Goal: Use online tool/utility: Utilize a website feature to perform a specific function

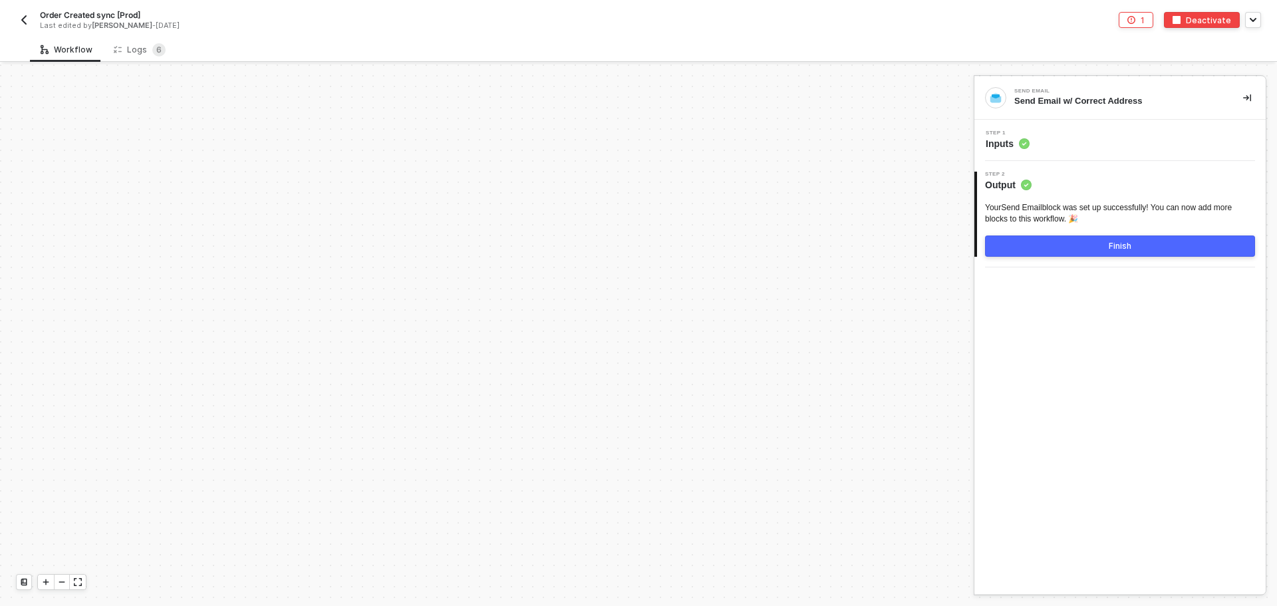
scroll to position [4500, 0]
click at [152, 49] on sup "6" at bounding box center [158, 49] width 13 height 13
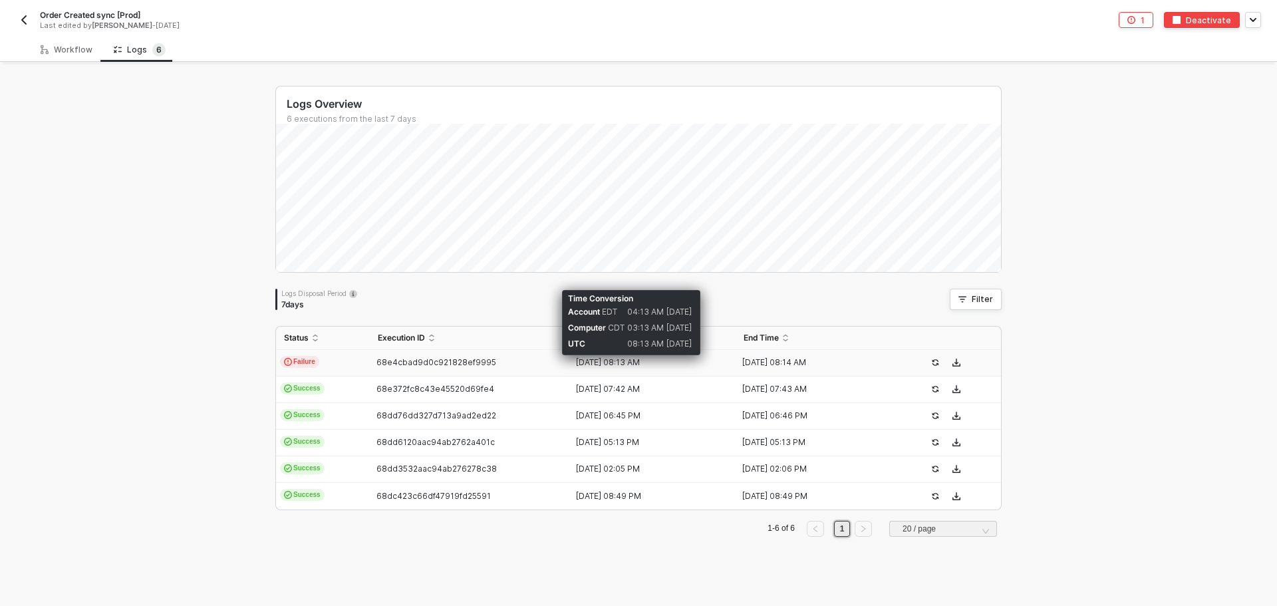
click at [623, 365] on div "[DATE] 08:13 AM" at bounding box center [648, 362] width 156 height 11
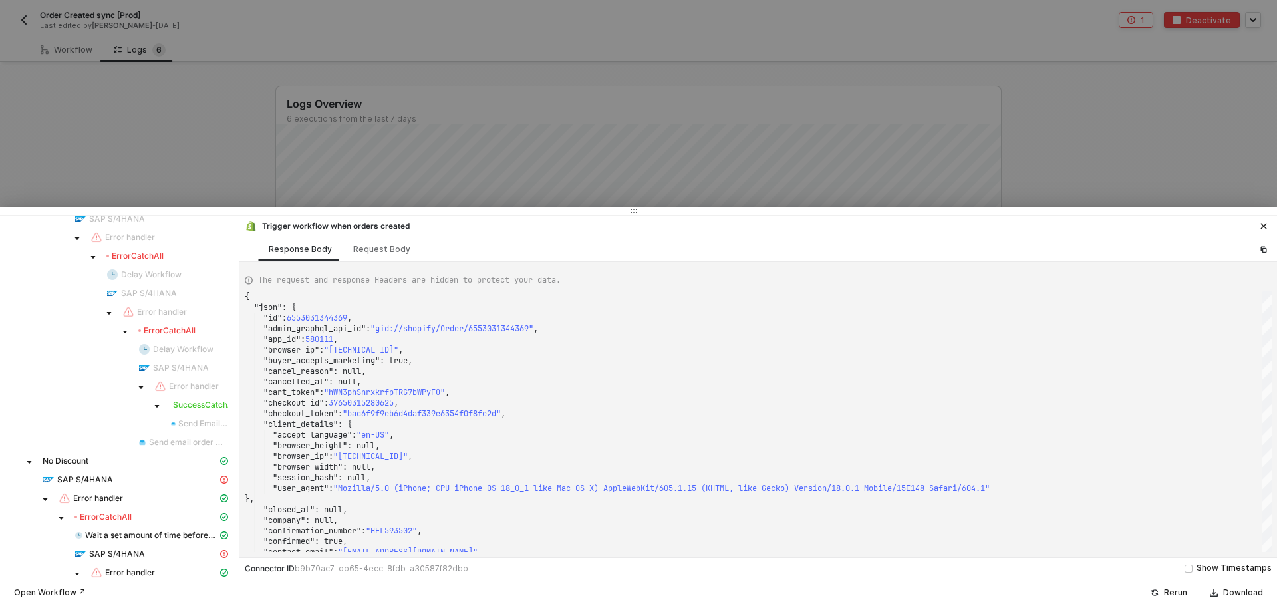
scroll to position [998, 0]
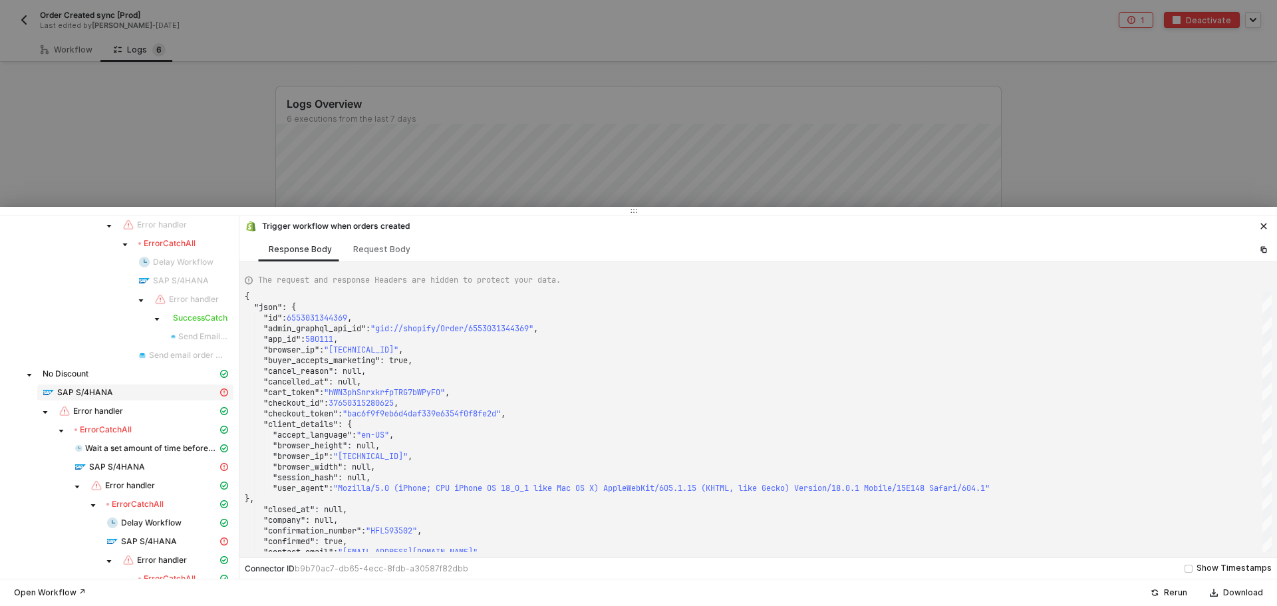
click at [120, 390] on div "SAP S/4HANA" at bounding box center [130, 393] width 175 height 12
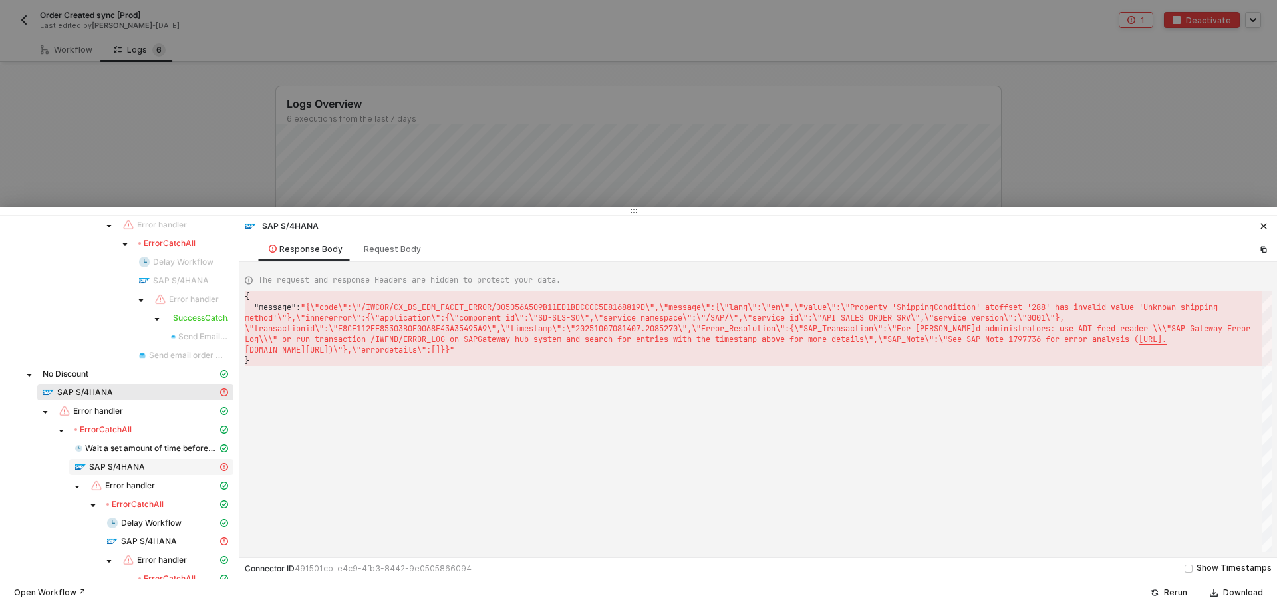
click at [138, 473] on span "SAP S/4HANA" at bounding box center [151, 467] width 164 height 16
click at [145, 547] on div "SAP S/4HANA" at bounding box center [161, 542] width 111 height 12
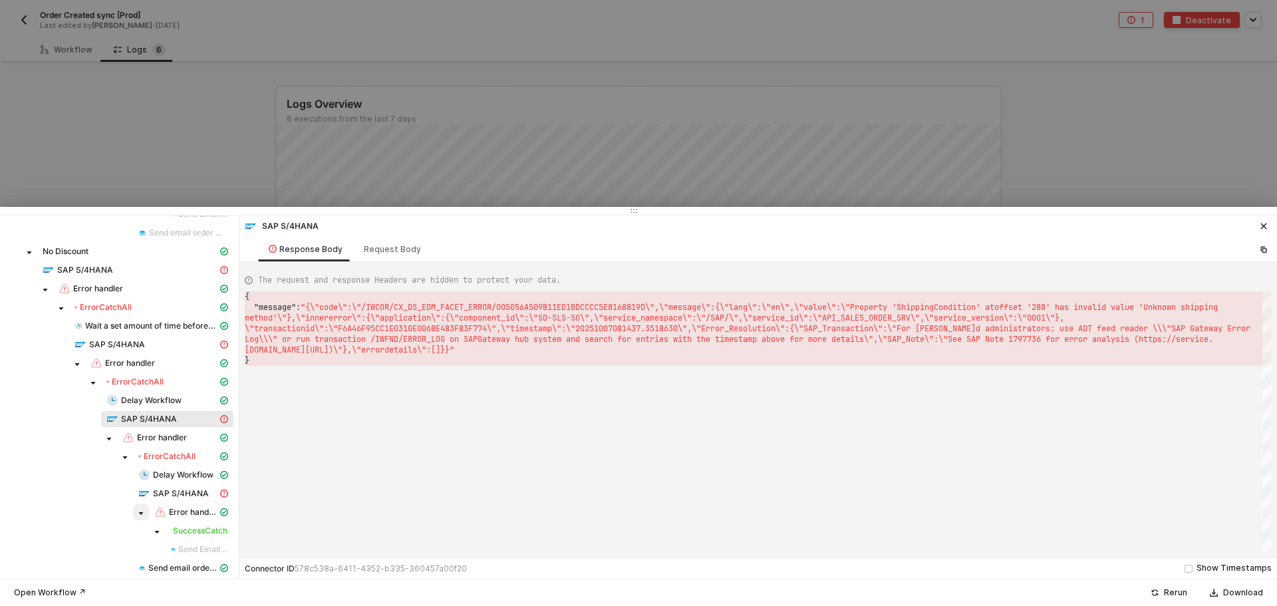
scroll to position [1126, 0]
click at [149, 481] on span "SAP S/4HANA" at bounding box center [183, 488] width 100 height 16
type textarea "{ "message": "{\"code\":\"/IWCOR/CX_DS_EDM_FACET_ERROR/005056A509B11ED1BDCCCC5E…"
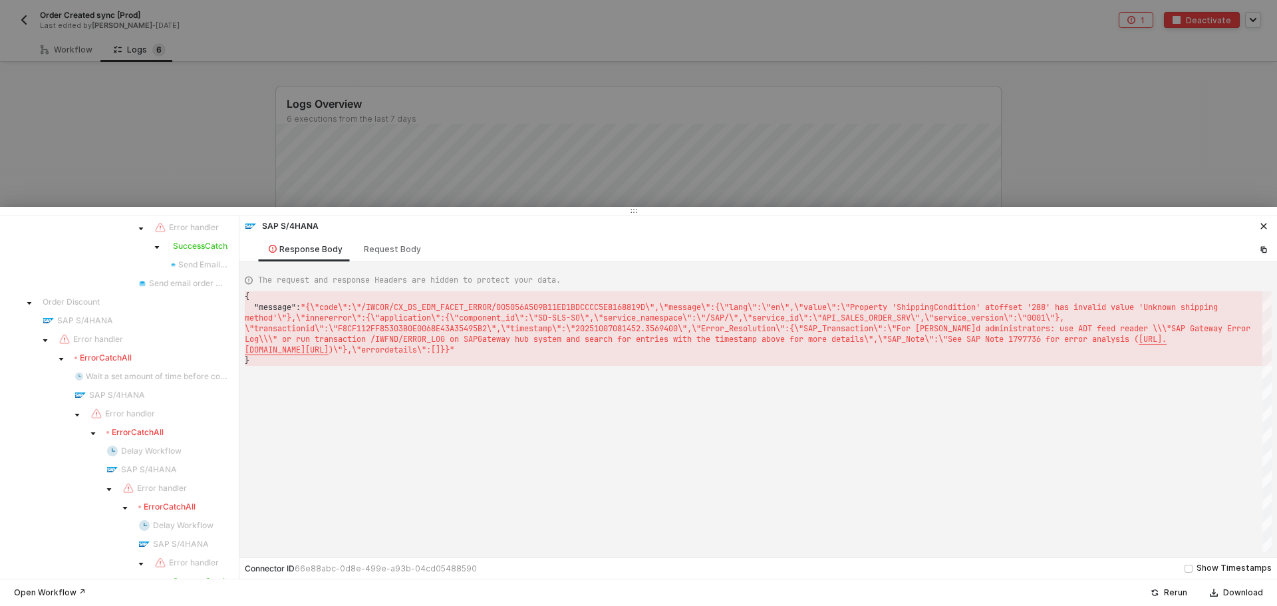
scroll to position [727, 0]
click at [134, 174] on div at bounding box center [638, 303] width 1277 height 606
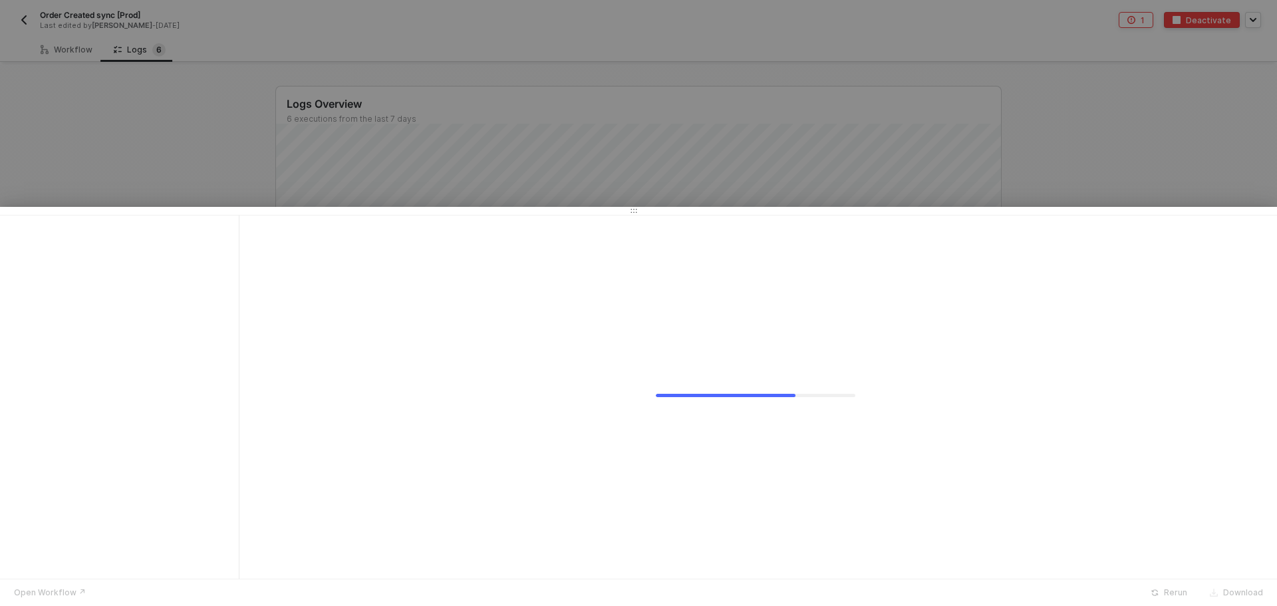
scroll to position [0, 0]
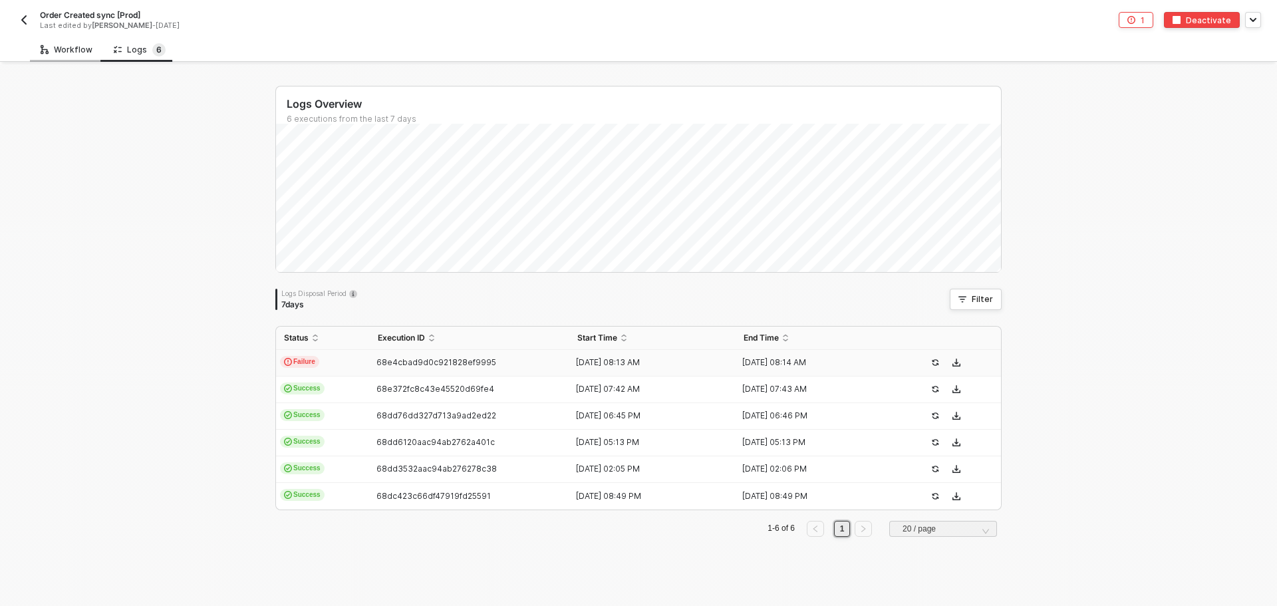
click at [73, 47] on div "Workflow" at bounding box center [67, 50] width 52 height 11
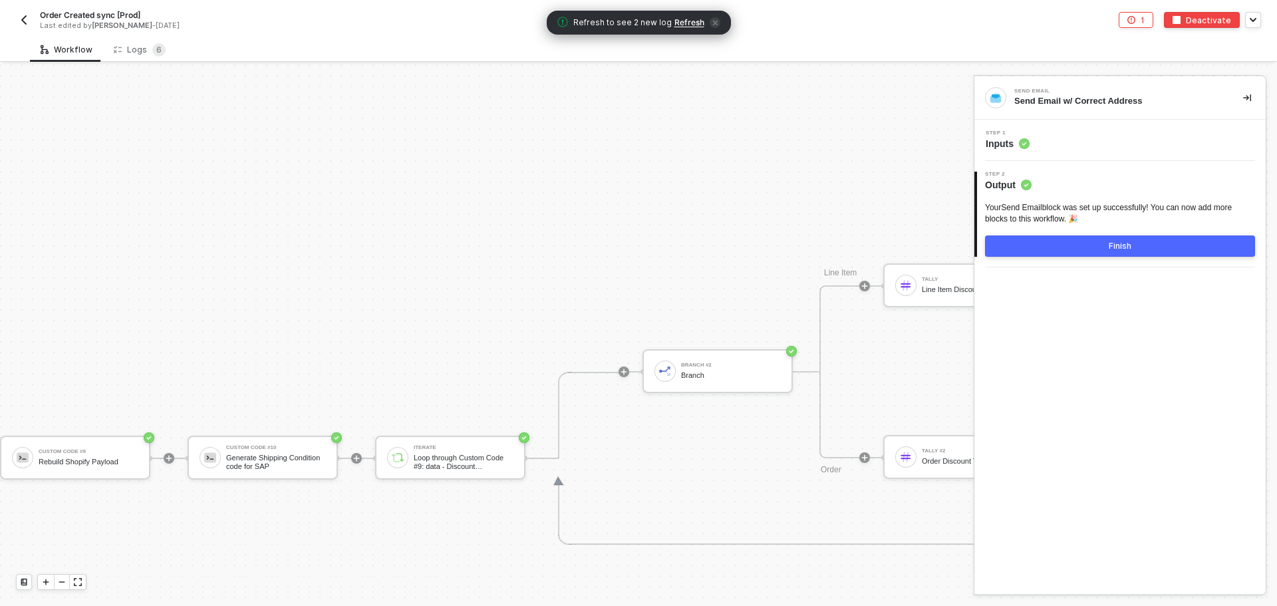
scroll to position [5232, 2978]
click at [257, 455] on div "Generate Shipping Condition code for SAP" at bounding box center [271, 462] width 100 height 17
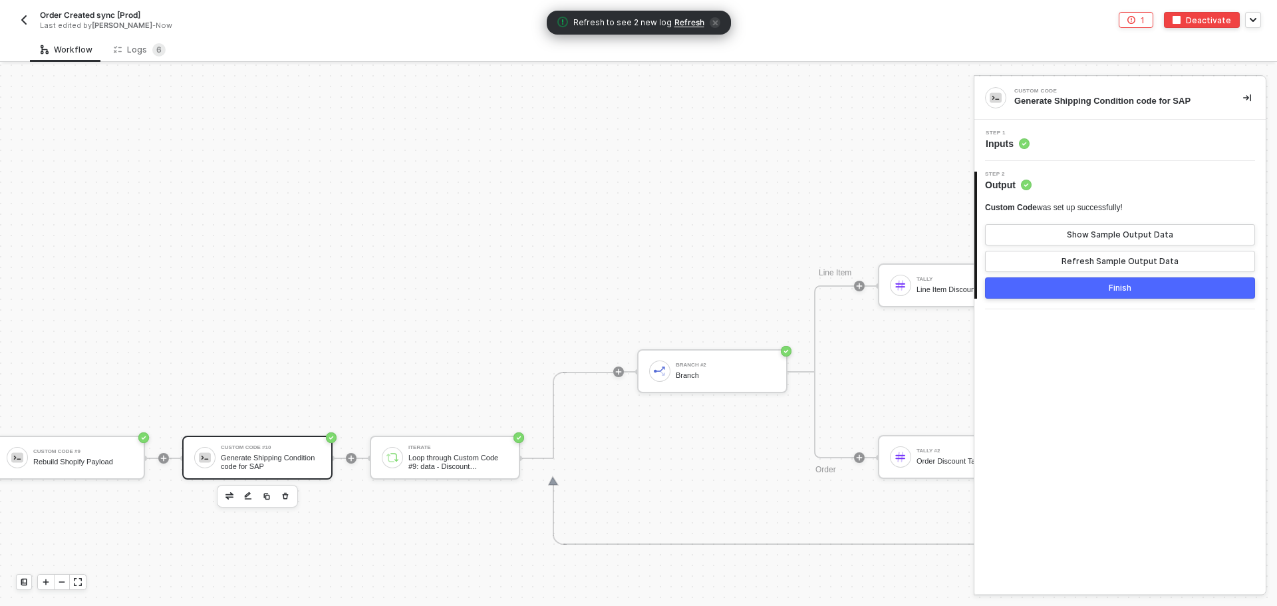
click at [1008, 140] on span "Inputs" at bounding box center [1008, 143] width 44 height 13
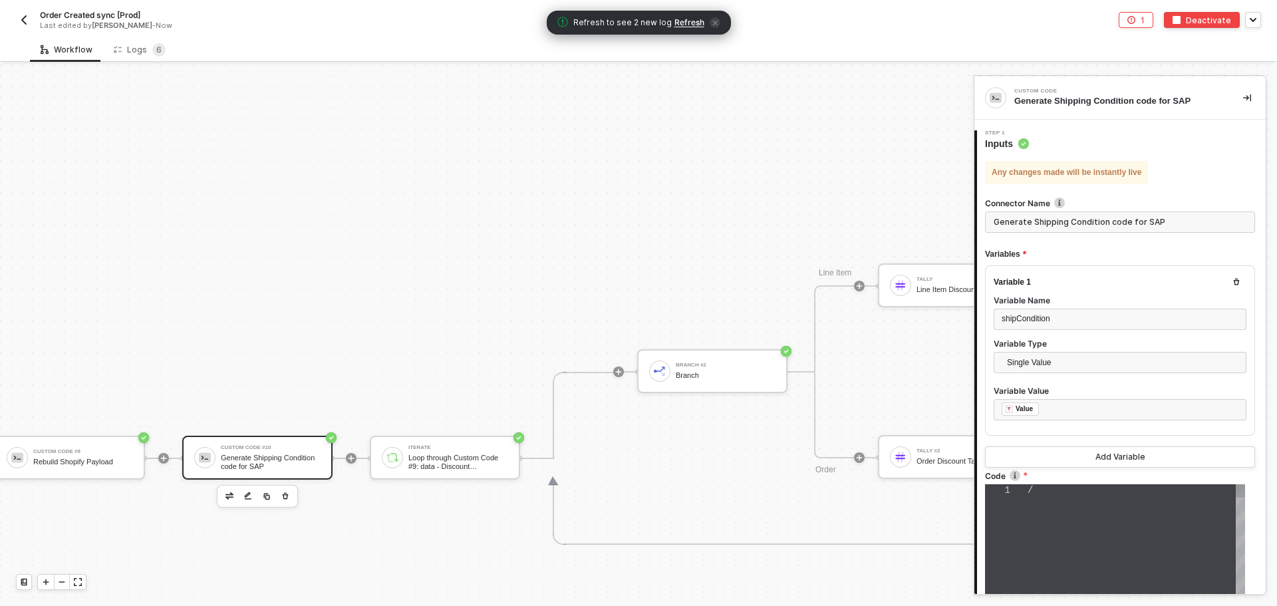
type textarea "// const shippingCodes = { // "FedEx 2Day": "F2", // "FedEx Express Saver": "F3…"
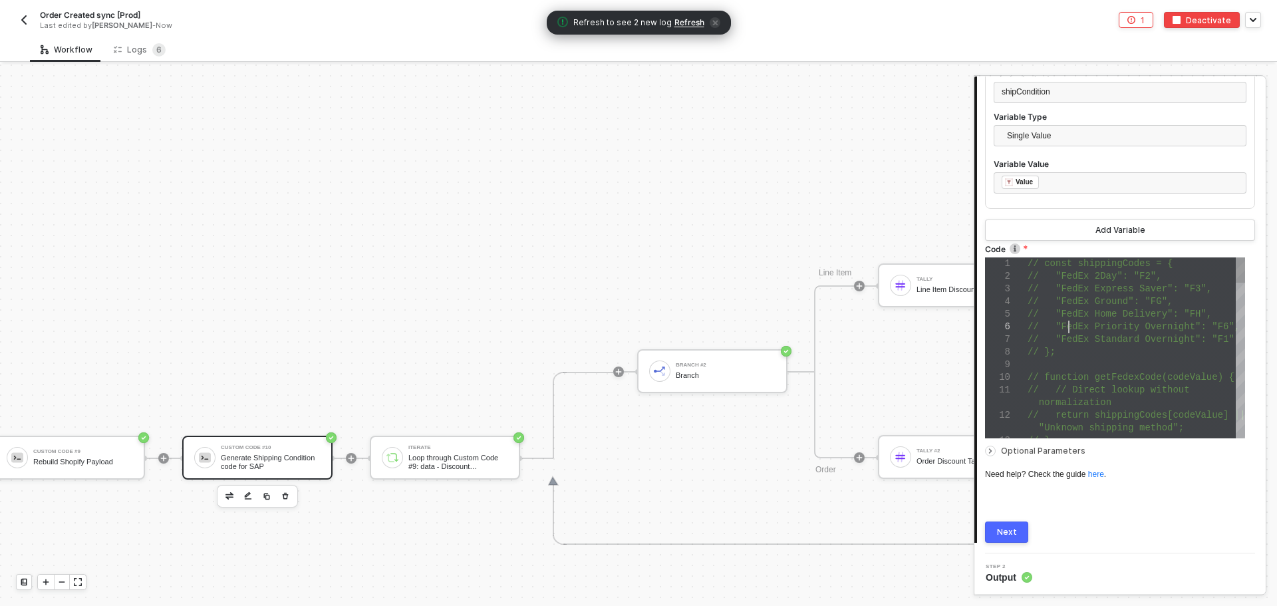
scroll to position [0, 0]
click at [1067, 321] on span "// "FedEx Priority Overnight": "F6"," at bounding box center [1134, 326] width 212 height 11
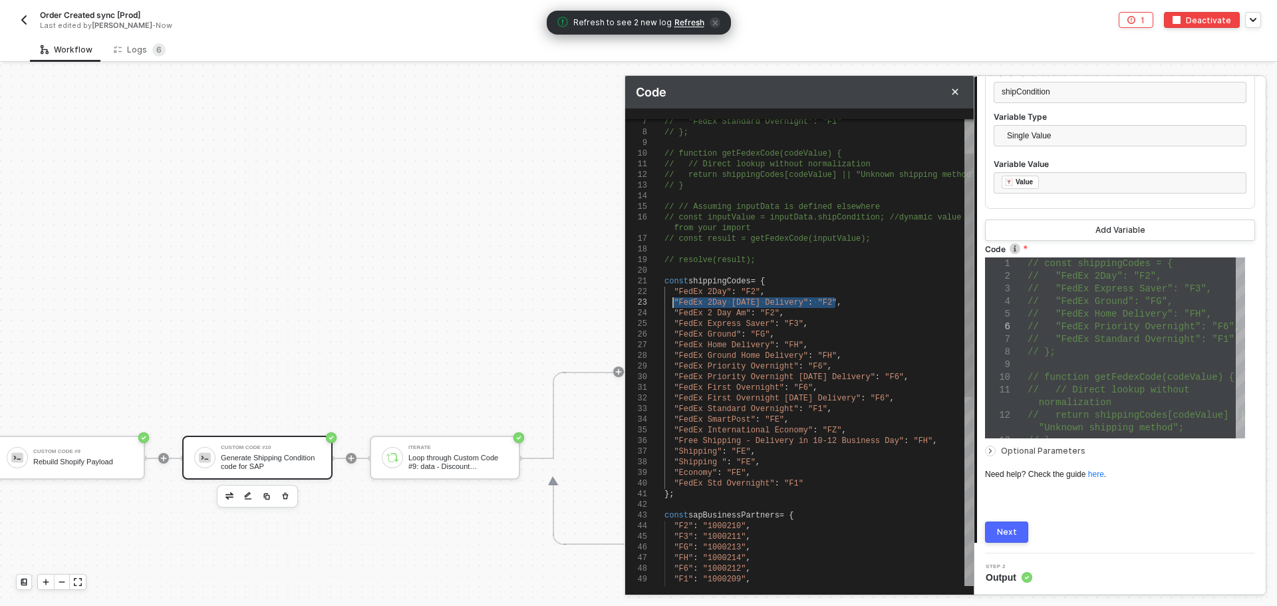
drag, startPoint x: 861, startPoint y: 305, endPoint x: 673, endPoint y: 301, distance: 187.7
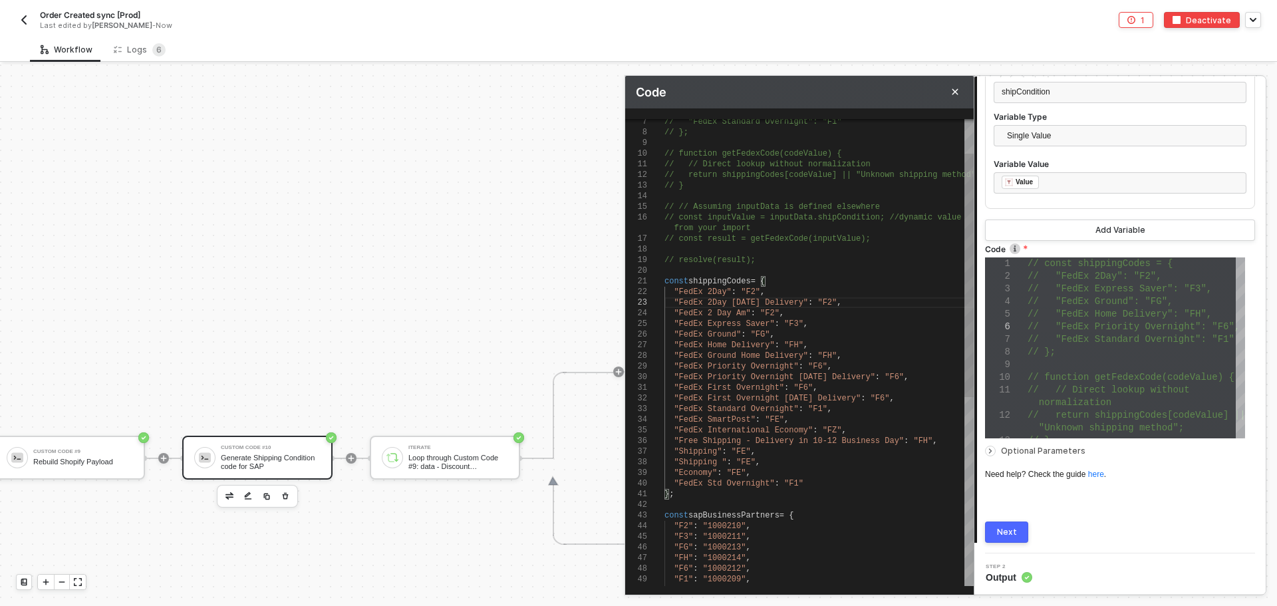
scroll to position [43, 8]
paste textarea ""FedEx 2Day [DATE] Delivery": "F2","
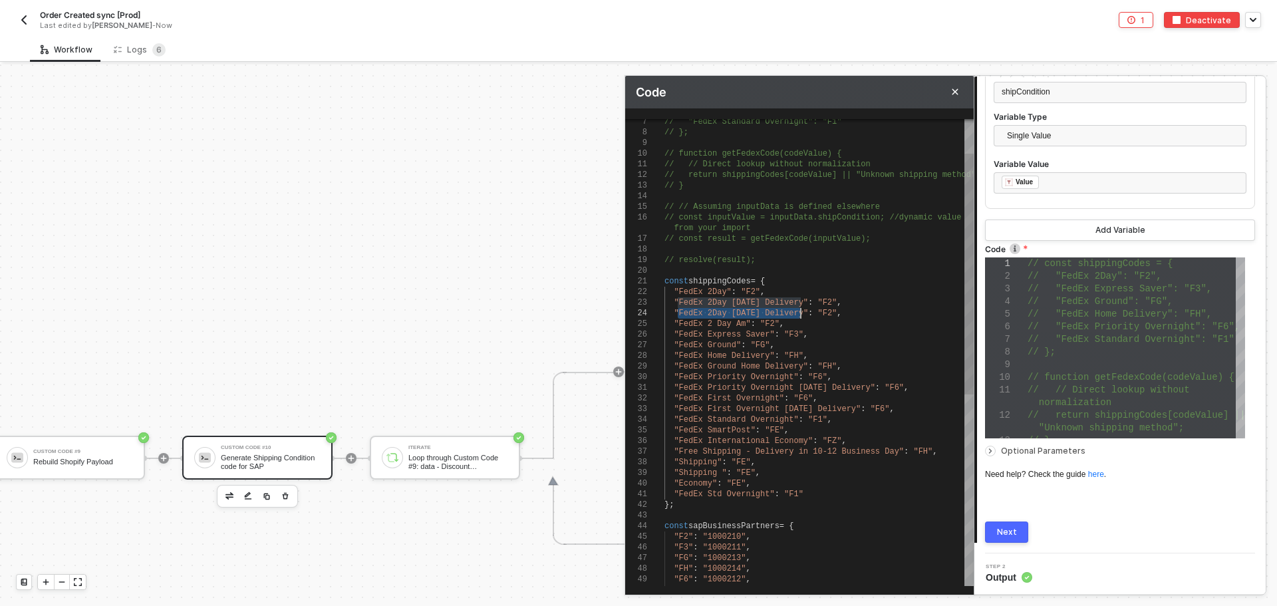
drag, startPoint x: 678, startPoint y: 312, endPoint x: 801, endPoint y: 315, distance: 123.1
paste textarea "®"
type textarea "const shippingCodes = { "FedEx 2Day": "F2", "FedEx 2Day [DATE] Delivery": "F2",…"
click at [813, 336] on div ""FedEx Express Saver" : "F3" ," at bounding box center [819, 334] width 309 height 11
click at [1198, 483] on div "Any changes made will be instantly live Connector Name Generate Shipping Condit…" at bounding box center [1120, 232] width 270 height 619
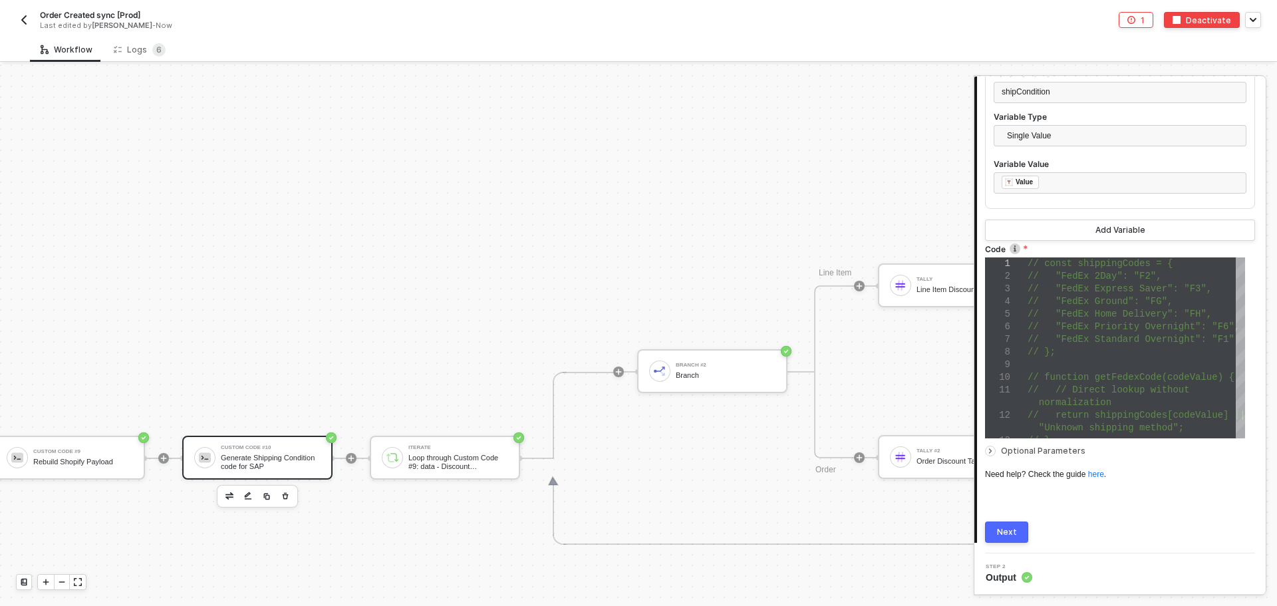
click at [1019, 530] on button "Next" at bounding box center [1006, 532] width 43 height 21
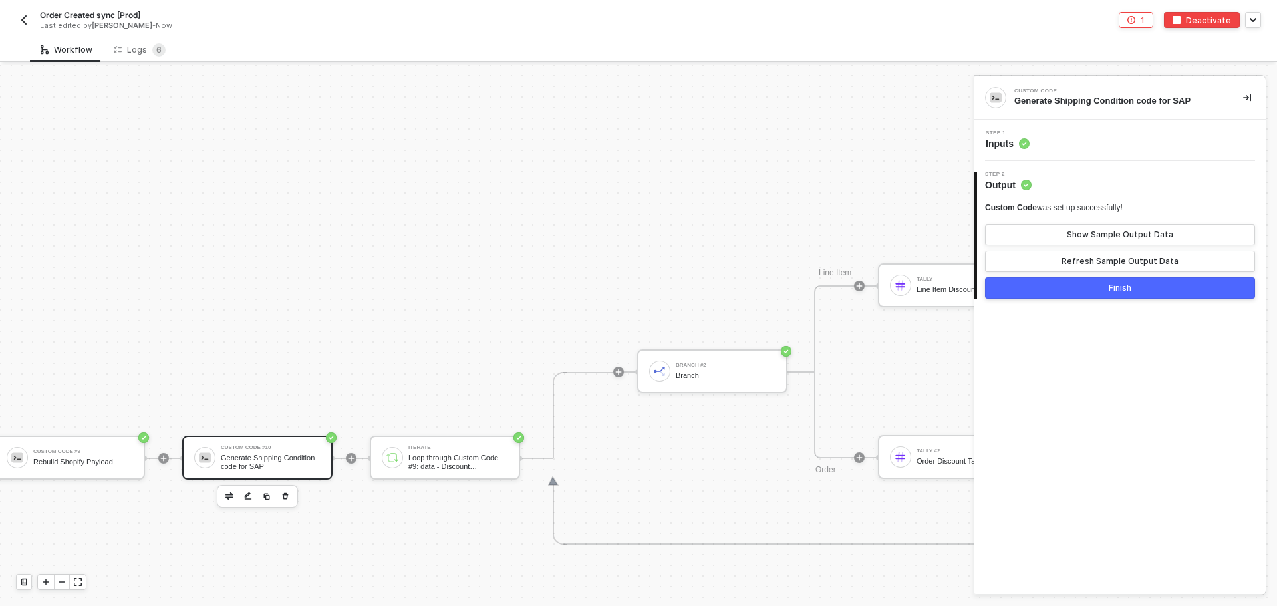
click at [26, 21] on img "button" at bounding box center [24, 20] width 11 height 11
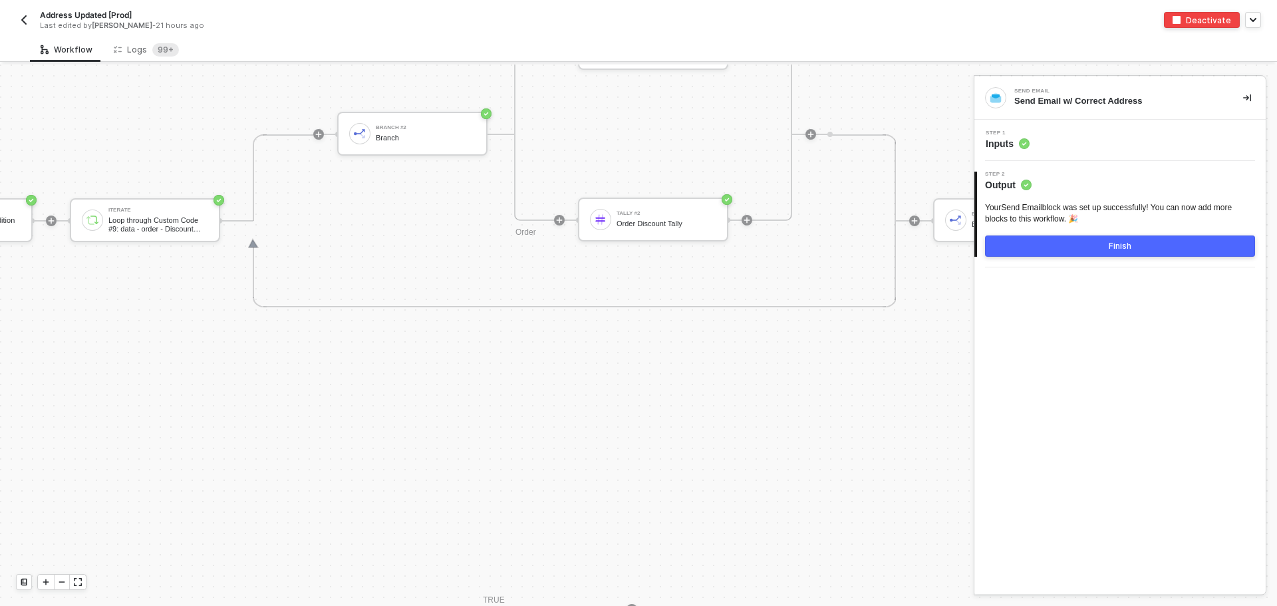
scroll to position [5565, 3409]
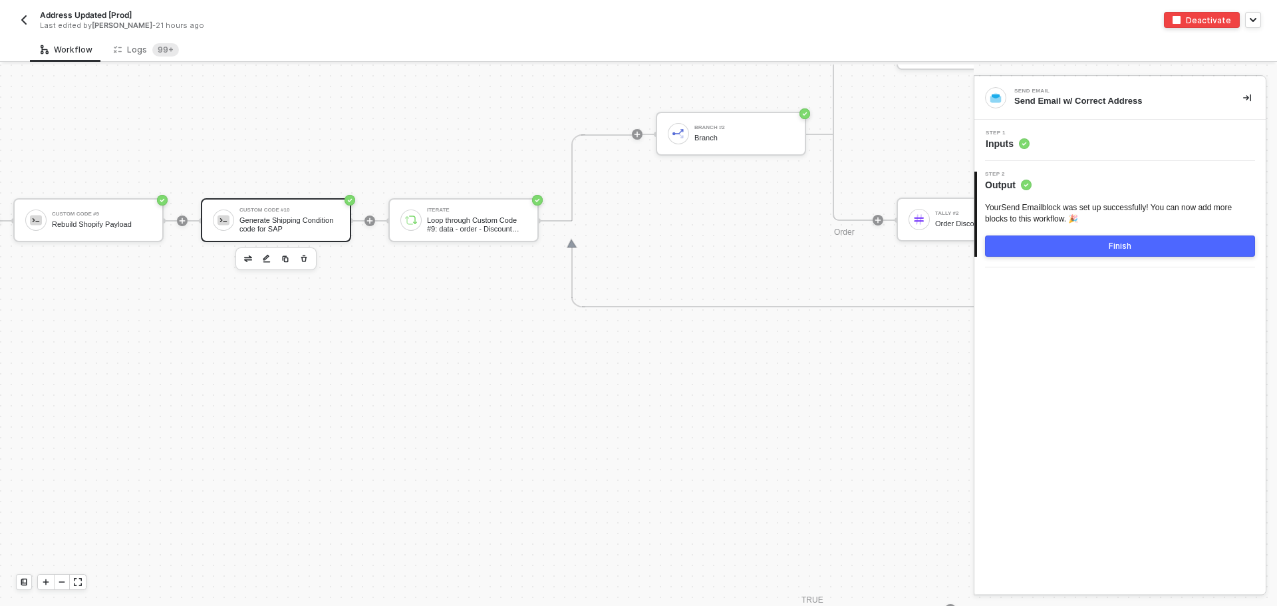
click at [275, 220] on div "Generate Shipping Condition code for SAP" at bounding box center [290, 224] width 100 height 17
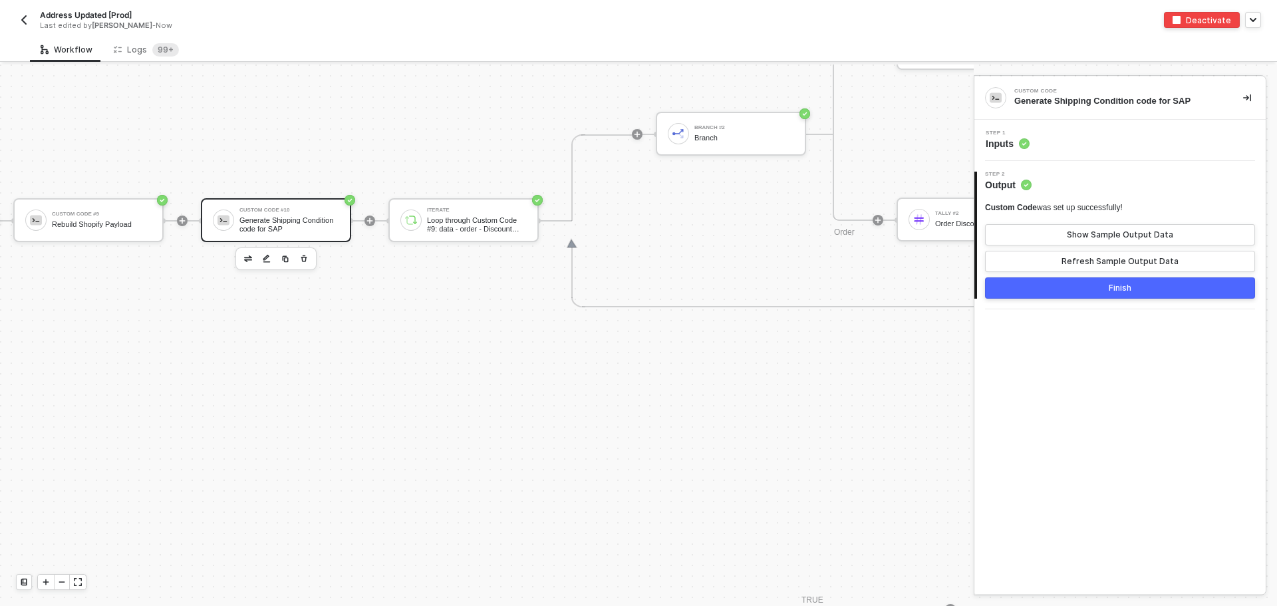
click at [993, 143] on span "Inputs" at bounding box center [1008, 143] width 44 height 13
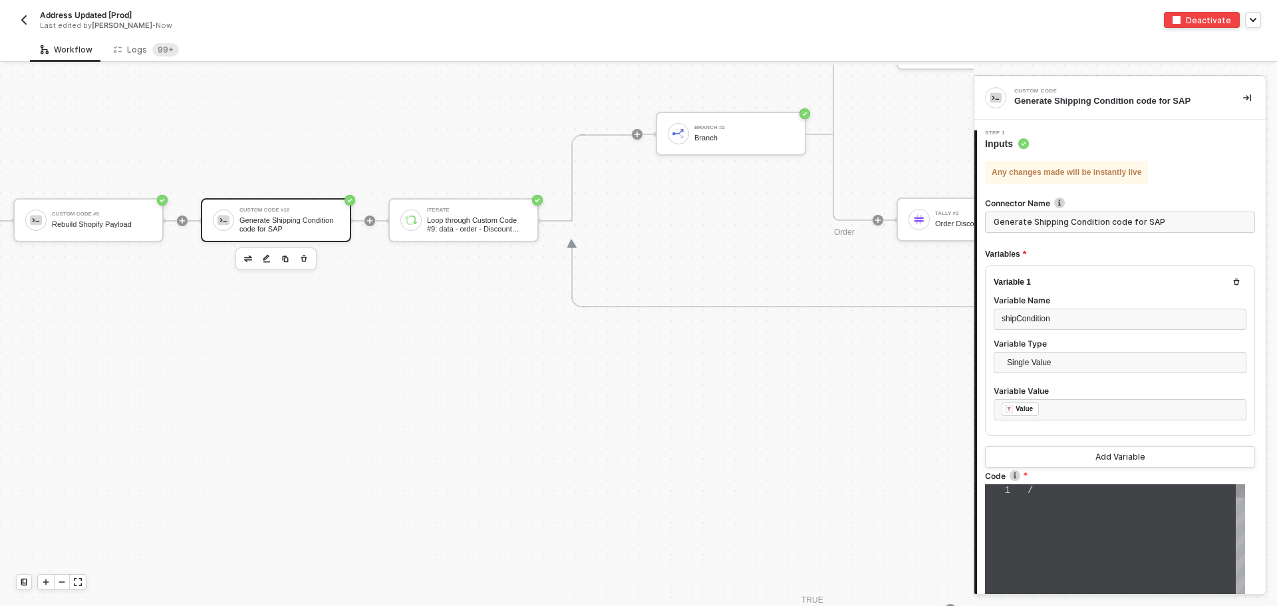
type textarea "// const shippingCodes = { // "FedEx 2Day": "F2", // "FedEx Express Saver": "F3…"
click at [1122, 546] on span "// "FedEx Home Delivery": "FH"," at bounding box center [1120, 541] width 184 height 11
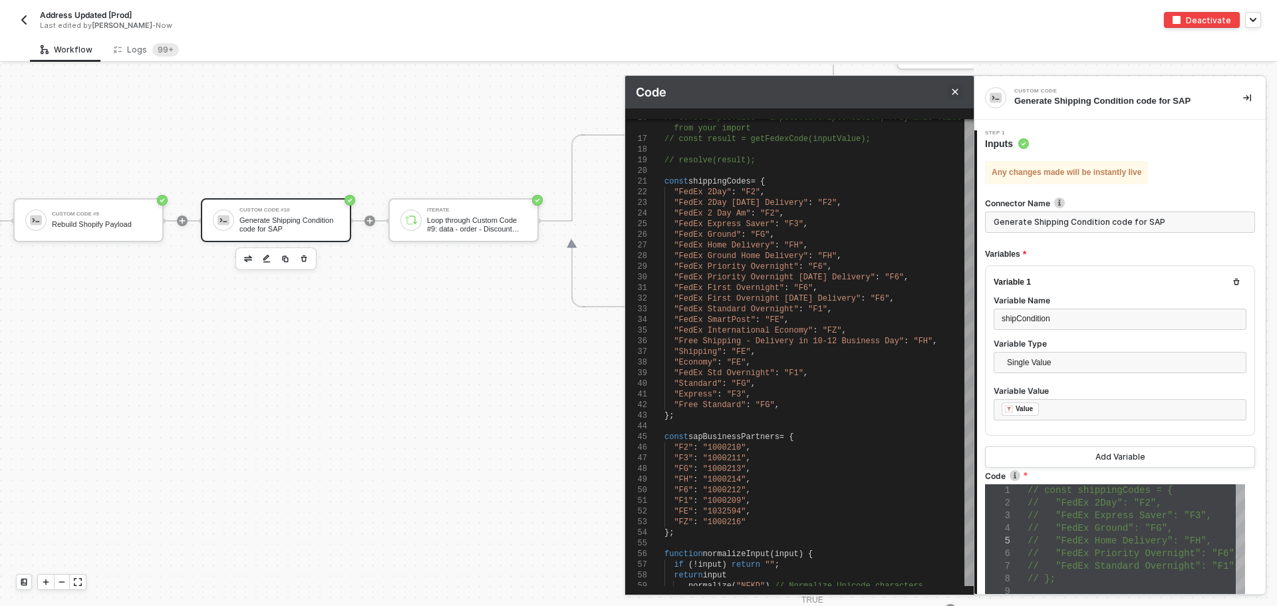
click at [960, 92] on button "Close" at bounding box center [955, 92] width 16 height 16
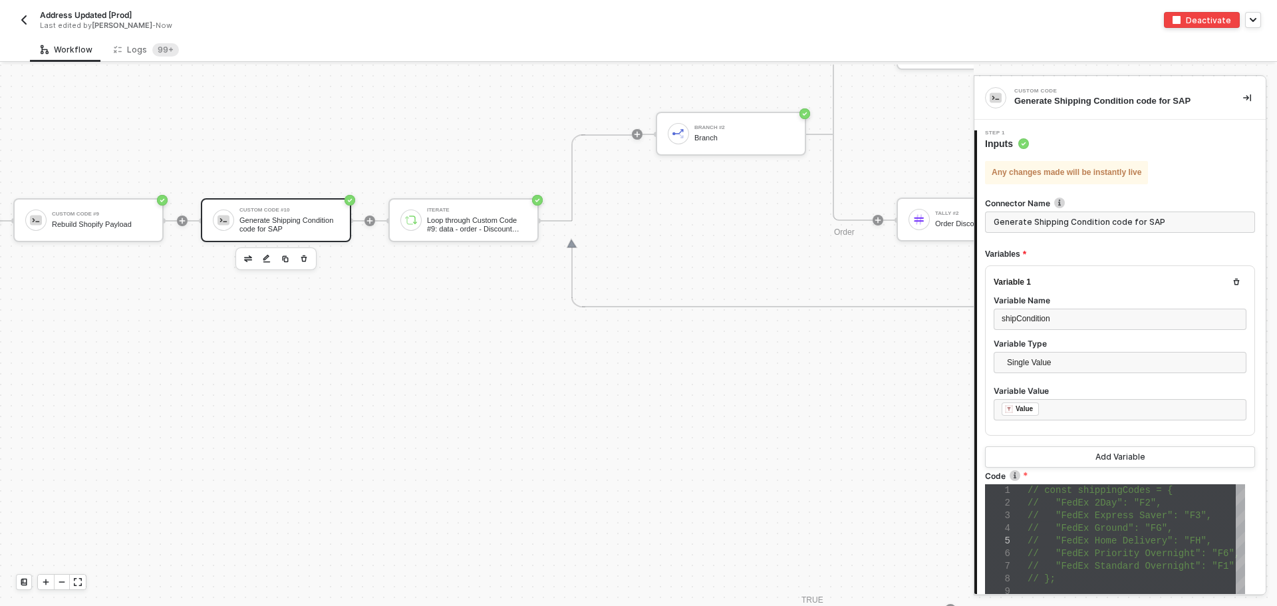
click at [30, 24] on button "button" at bounding box center [24, 20] width 16 height 16
